Goal: Task Accomplishment & Management: Complete application form

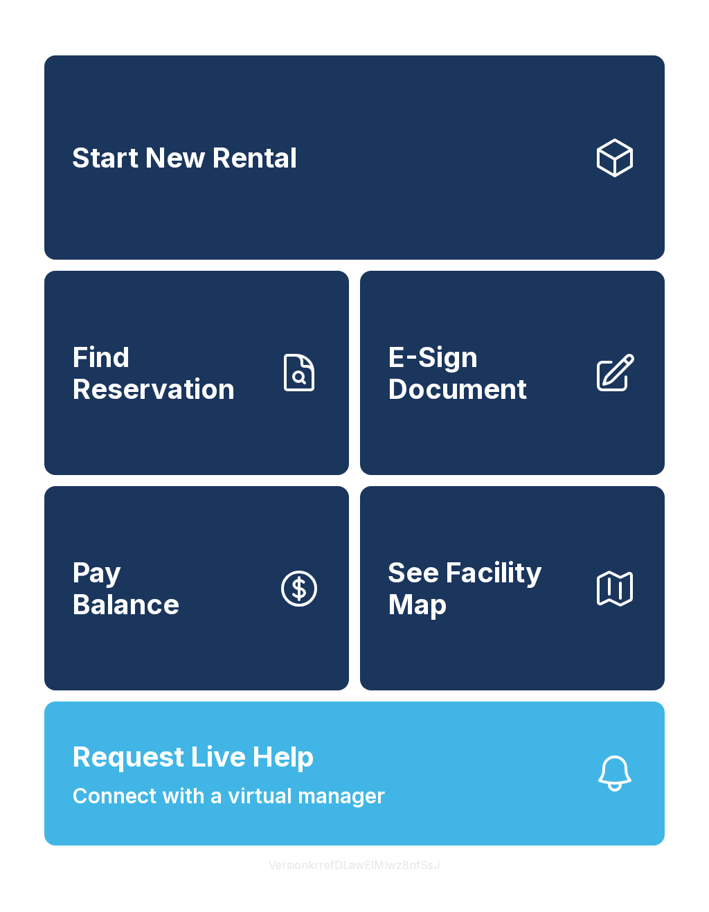
click at [475, 430] on link "E-Sign Document" at bounding box center [512, 373] width 305 height 204
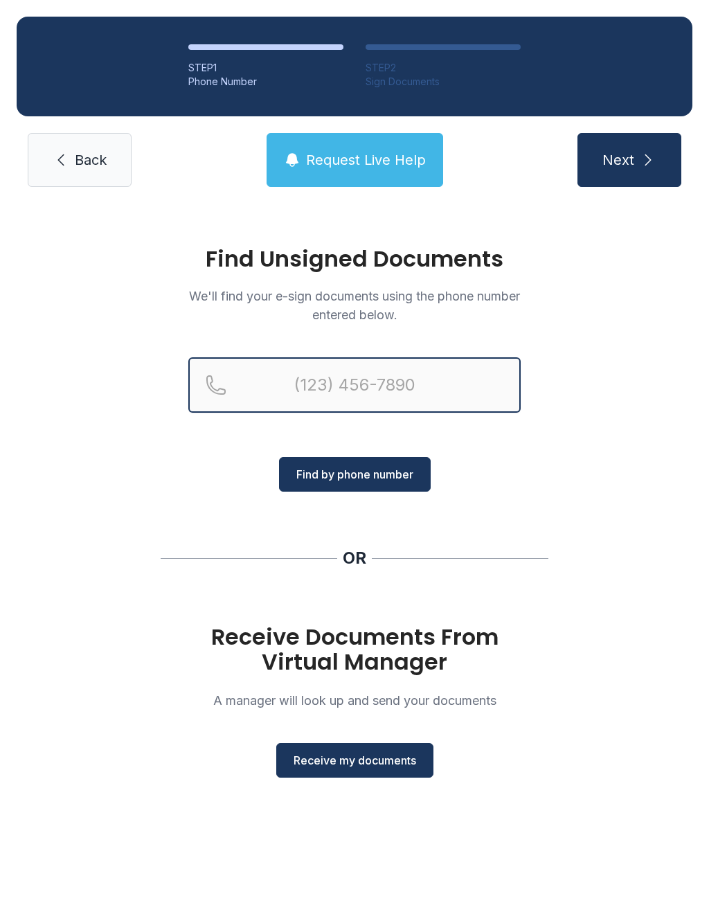
click at [381, 393] on input "Reservation phone number" at bounding box center [354, 384] width 332 height 55
type input "("
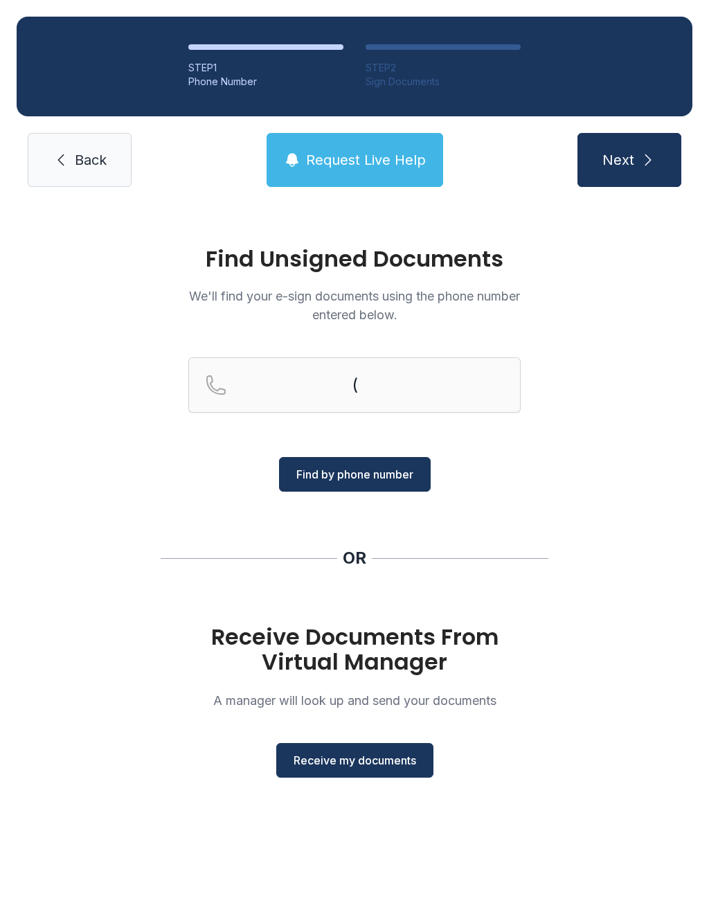
click at [612, 545] on div "Find Unsigned Documents We'll find your e-sign documents using the phone number…" at bounding box center [354, 518] width 709 height 629
click at [388, 759] on span "Receive my documents" at bounding box center [355, 760] width 123 height 17
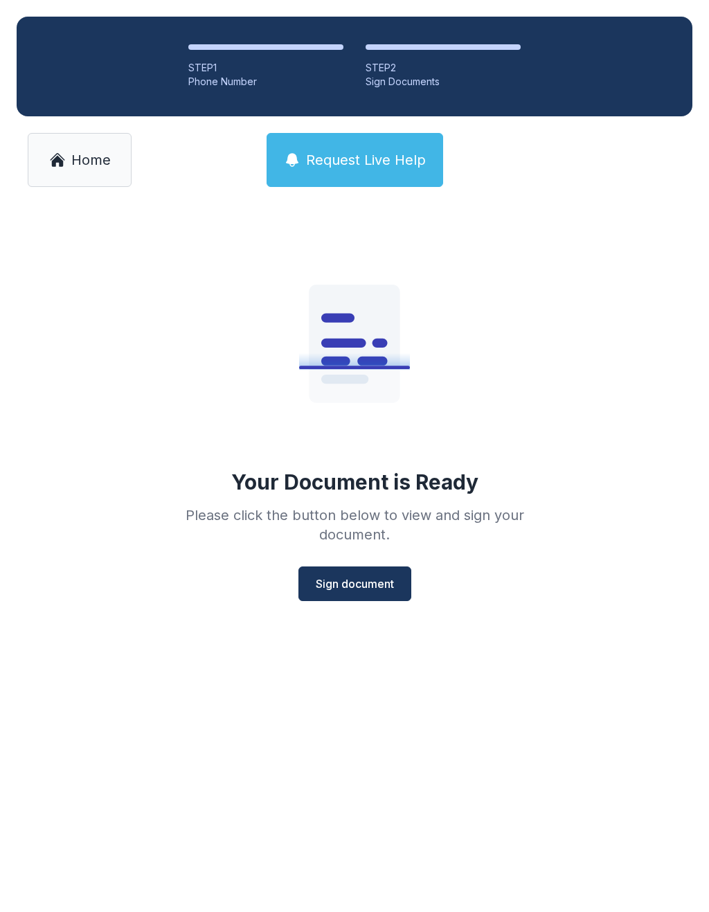
click at [343, 594] on button "Sign document" at bounding box center [354, 583] width 113 height 35
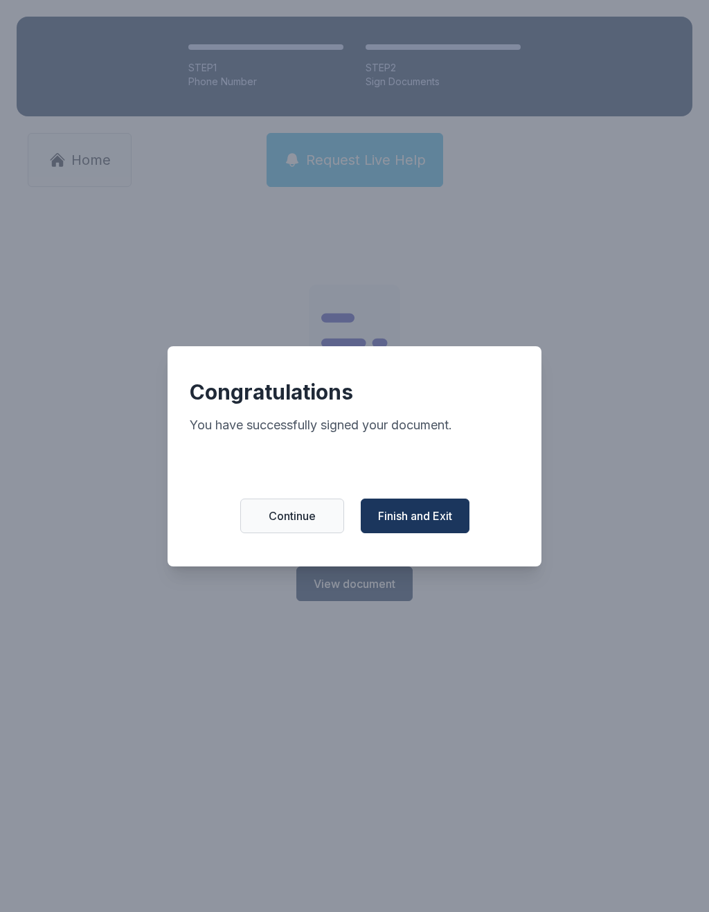
click at [399, 532] on button "Finish and Exit" at bounding box center [415, 516] width 109 height 35
